Goal: Information Seeking & Learning: Learn about a topic

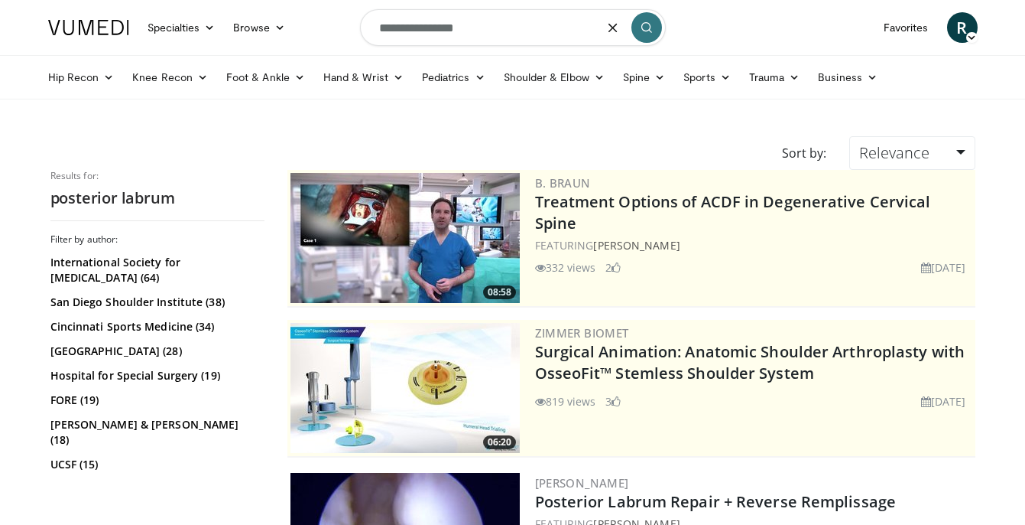
click at [463, 24] on input "**********" at bounding box center [513, 27] width 306 height 37
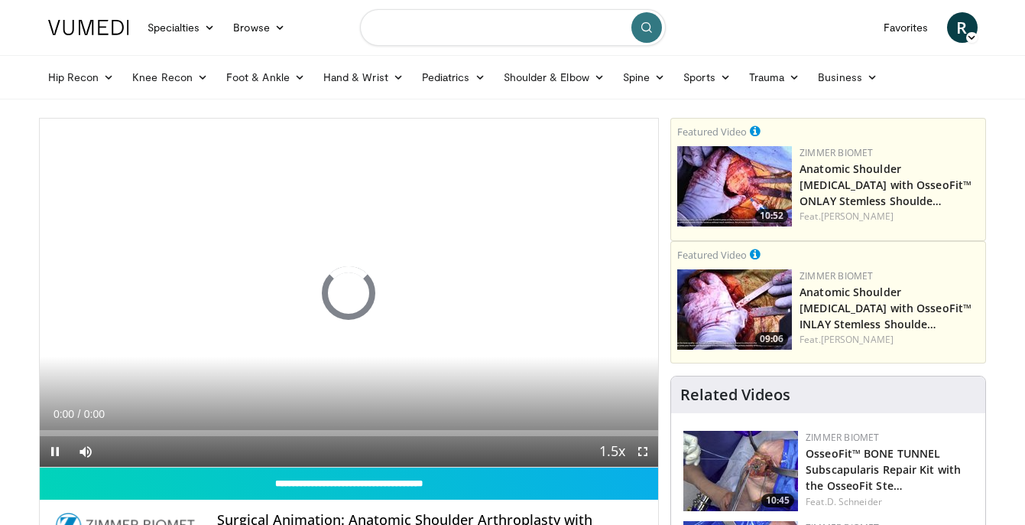
click at [609, 28] on input "Search topics, interventions" at bounding box center [513, 27] width 306 height 37
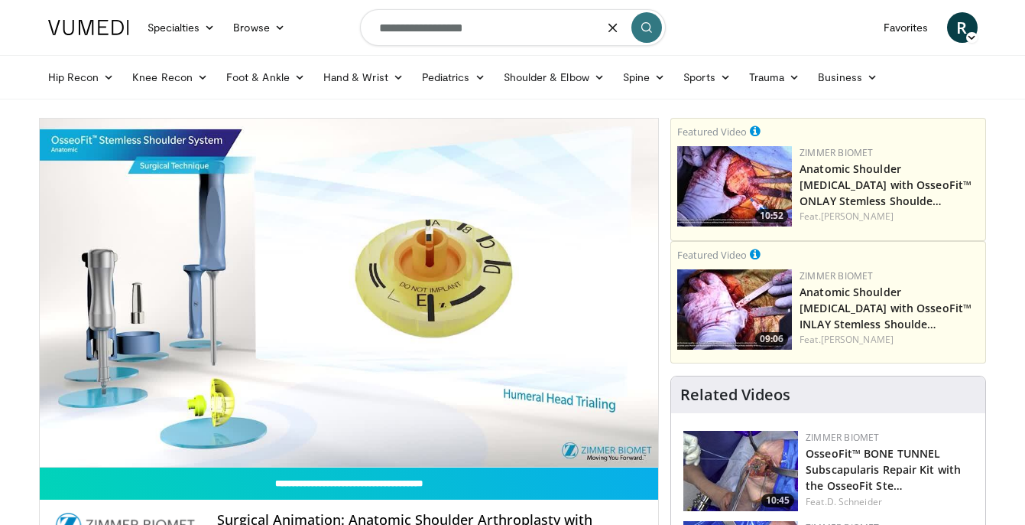
type input "**********"
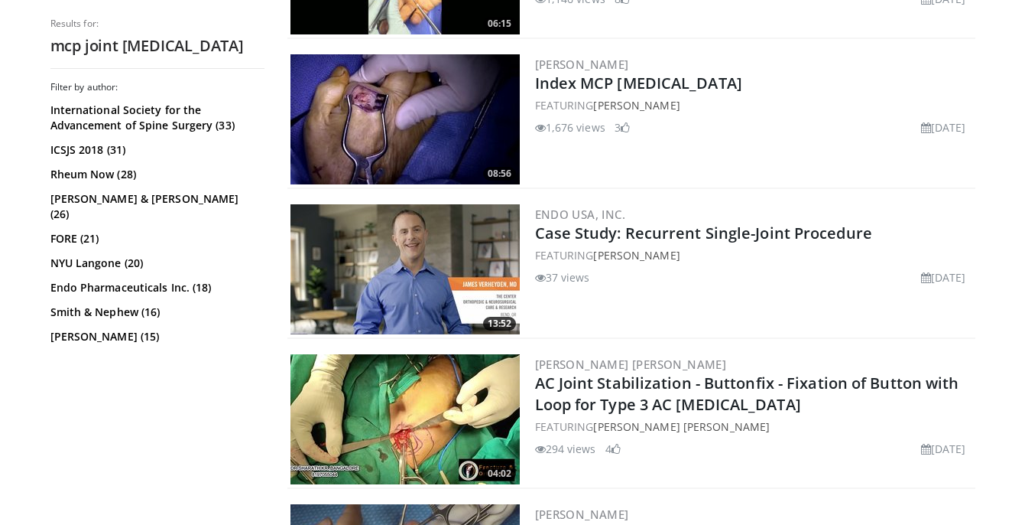
scroll to position [2216, 0]
